Goal: Task Accomplishment & Management: Manage account settings

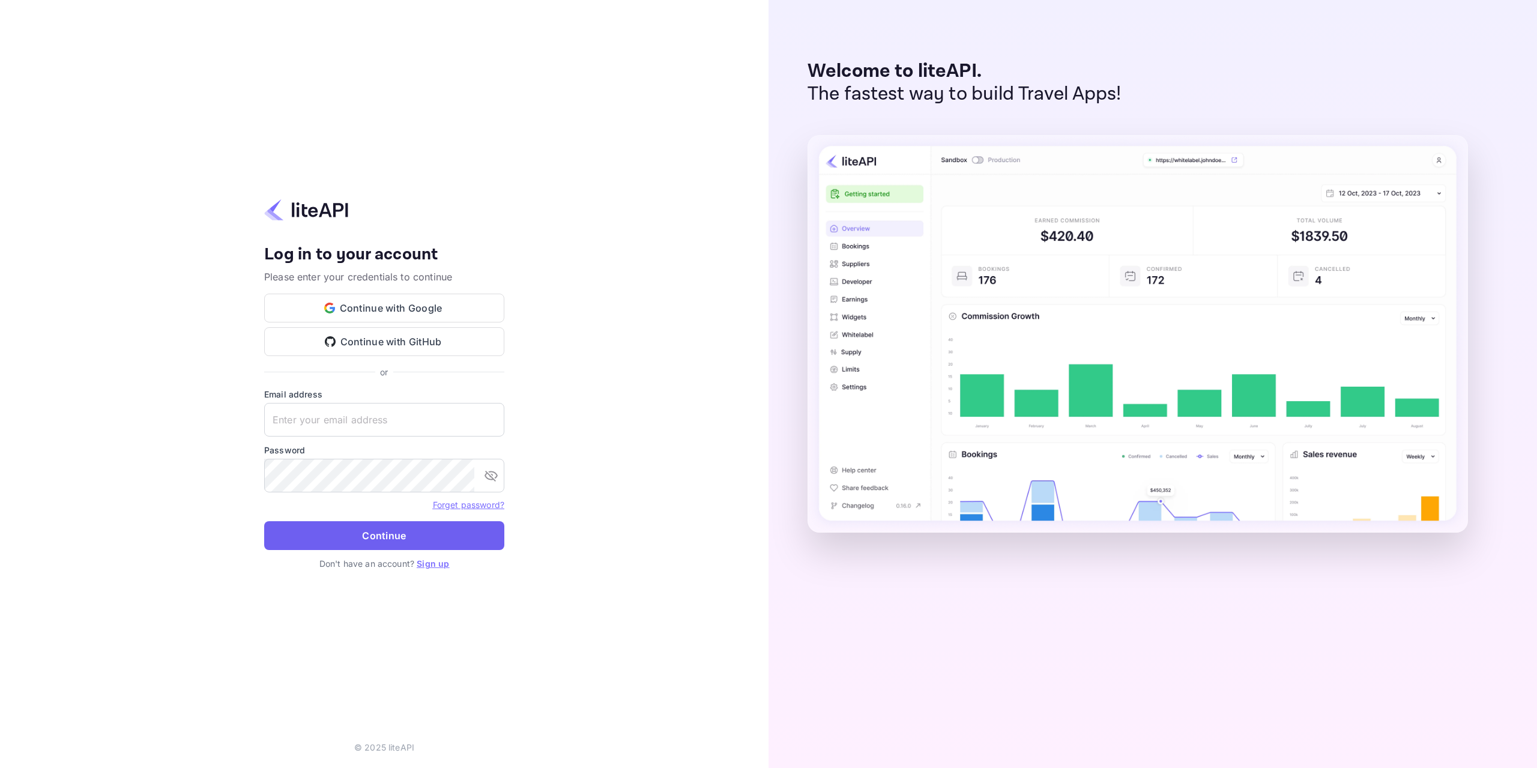
type input "ivanorlov251999@gmail.com"
click at [357, 527] on button "Continue" at bounding box center [384, 535] width 240 height 29
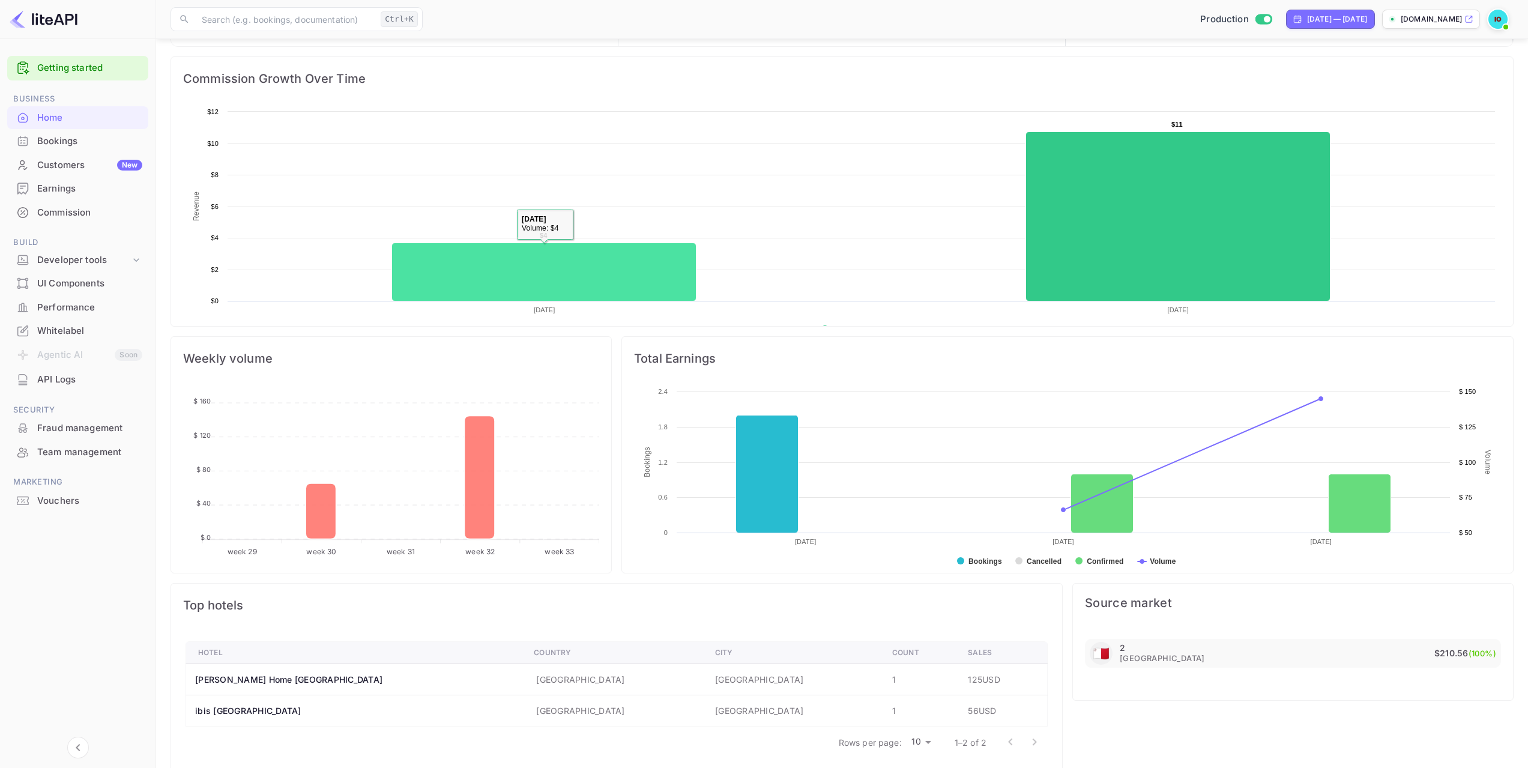
scroll to position [174, 0]
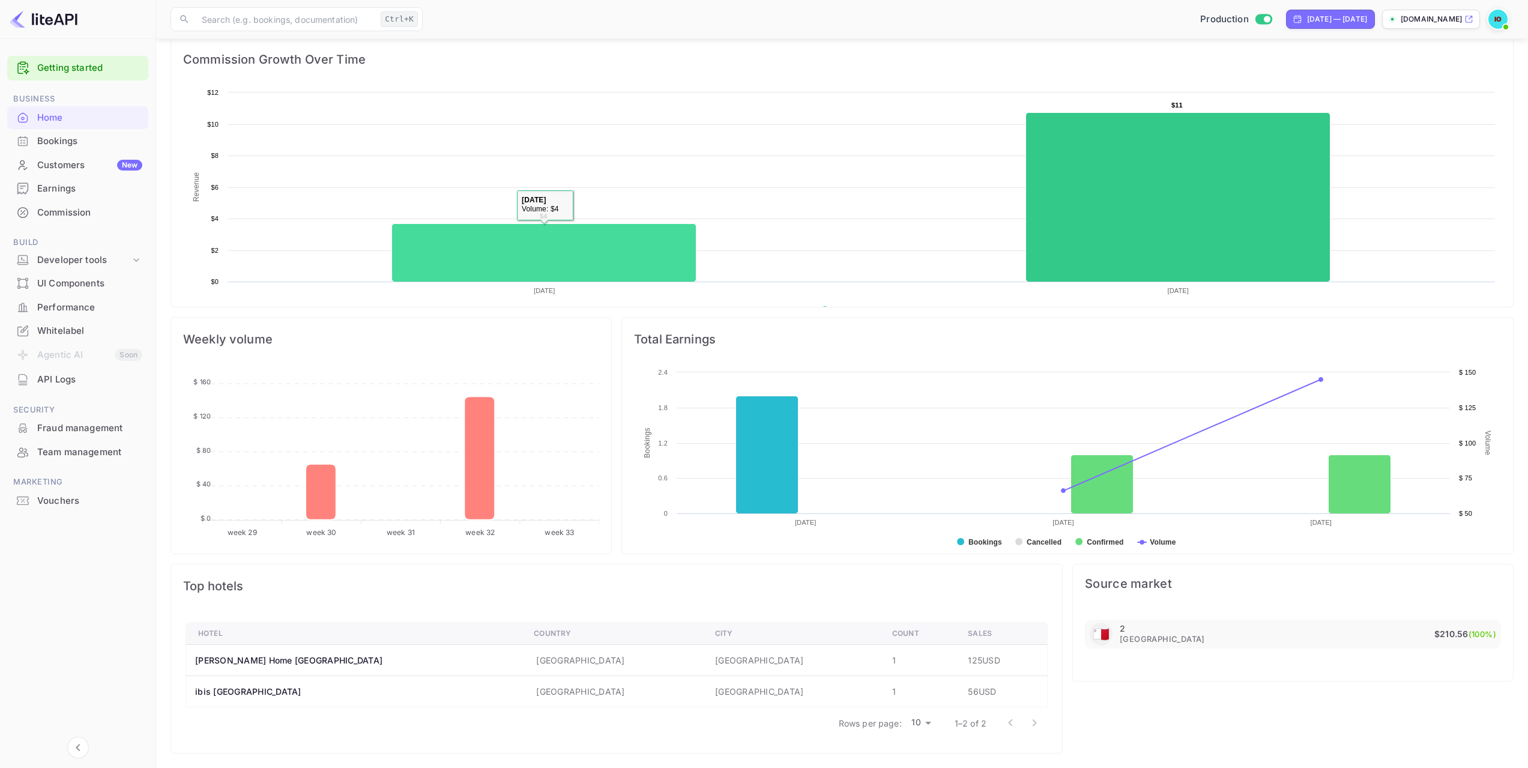
click at [387, 183] on rect at bounding box center [842, 206] width 1318 height 240
